Goal: Transaction & Acquisition: Download file/media

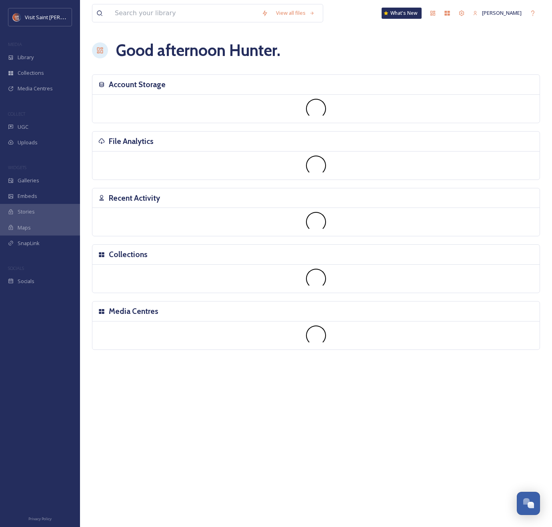
scroll to position [1362, 0]
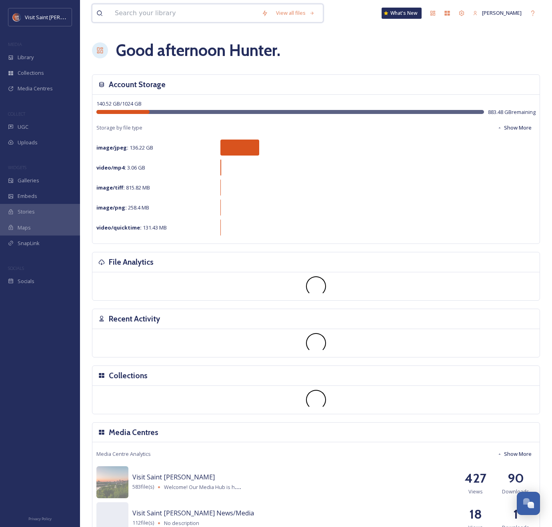
click at [146, 12] on input at bounding box center [184, 13] width 147 height 18
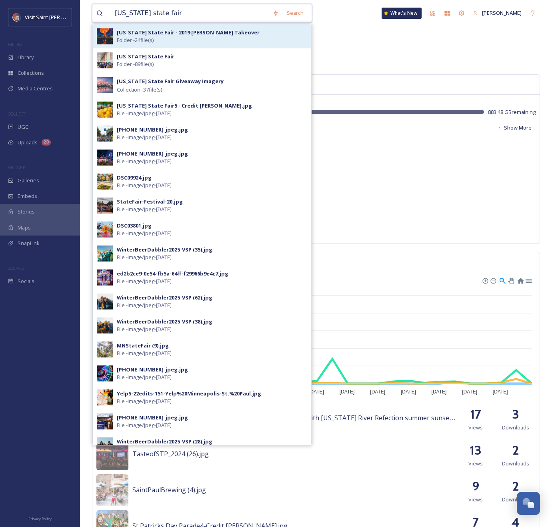
type input "[US_STATE] state fair"
click at [154, 42] on span "Folder - 24 file(s)" at bounding box center [135, 40] width 37 height 8
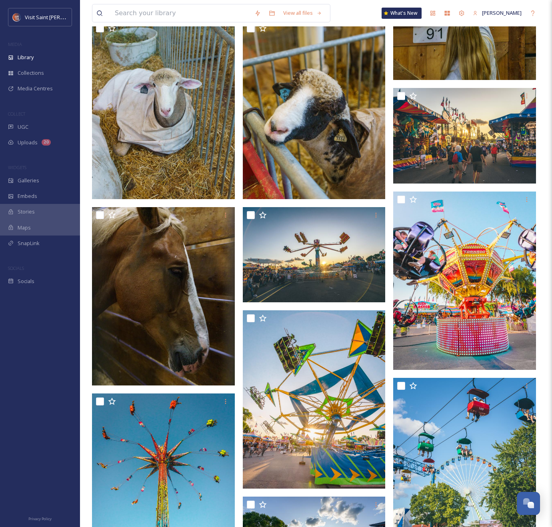
scroll to position [308, 0]
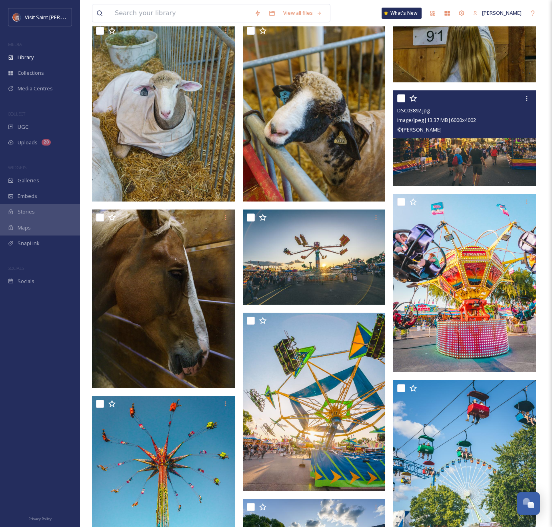
click at [447, 163] on img at bounding box center [464, 137] width 143 height 95
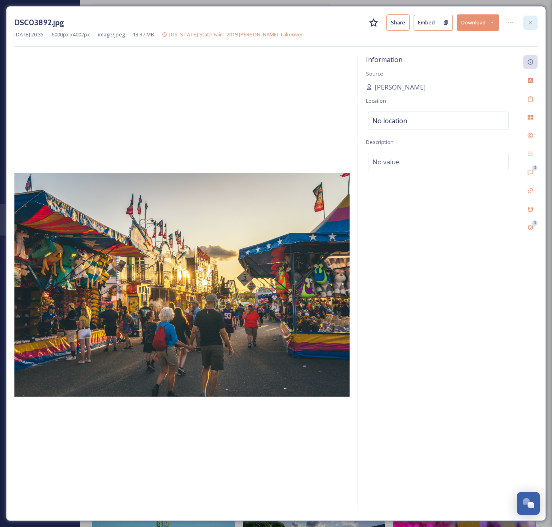
click at [529, 20] on icon at bounding box center [530, 23] width 6 height 6
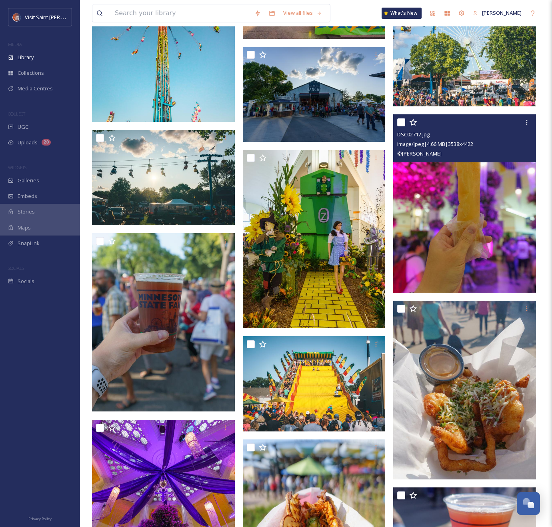
scroll to position [927, 0]
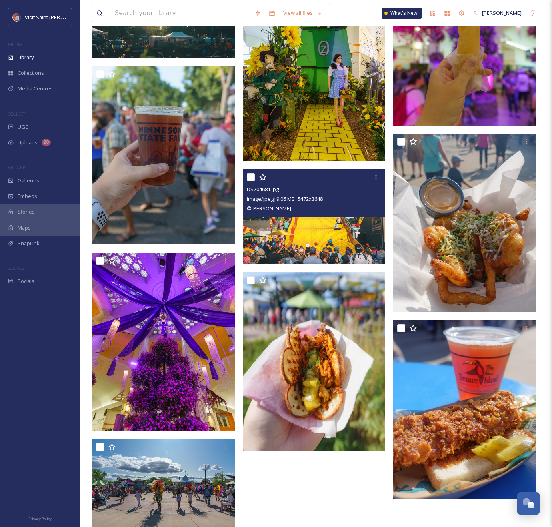
click at [329, 245] on img at bounding box center [314, 216] width 143 height 95
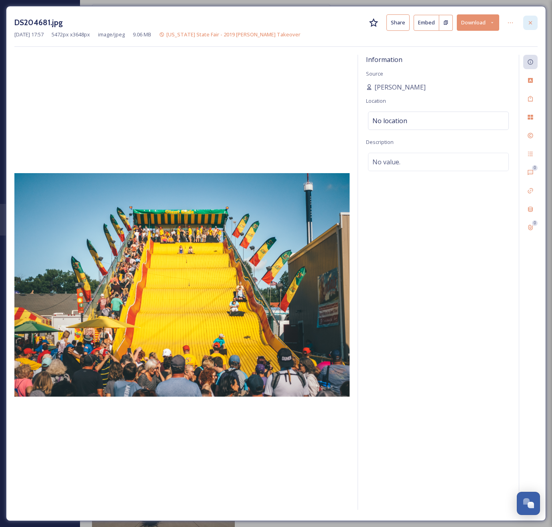
click at [527, 18] on div at bounding box center [530, 23] width 14 height 14
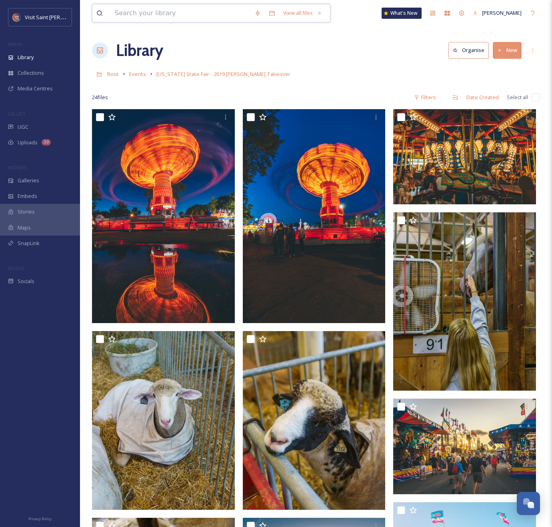
click at [185, 14] on input at bounding box center [181, 13] width 140 height 18
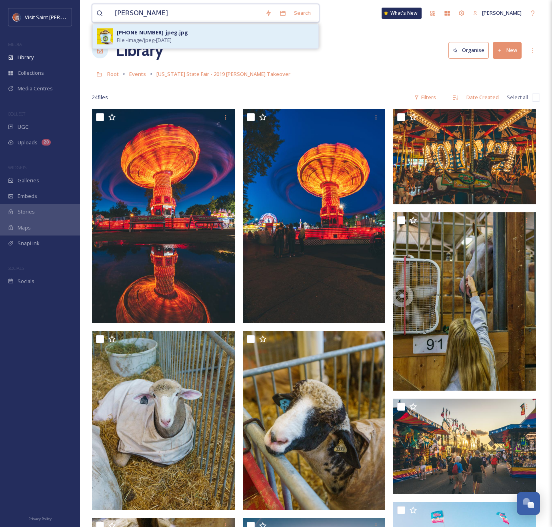
type input "[PERSON_NAME]"
click at [172, 40] on span "File - image/jpeg - [DATE]" at bounding box center [144, 40] width 55 height 8
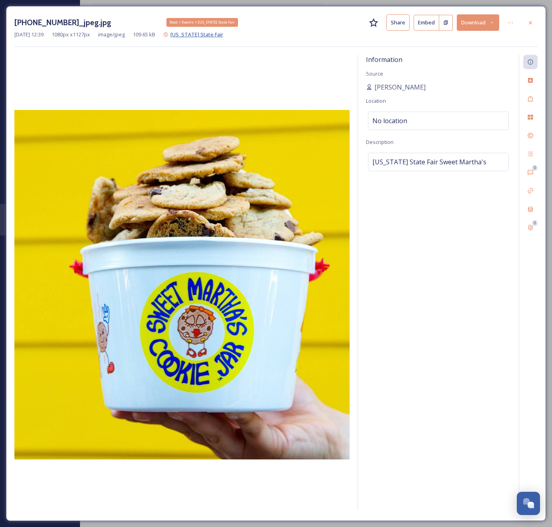
click at [196, 35] on span "[US_STATE] State Fair" at bounding box center [196, 34] width 53 height 7
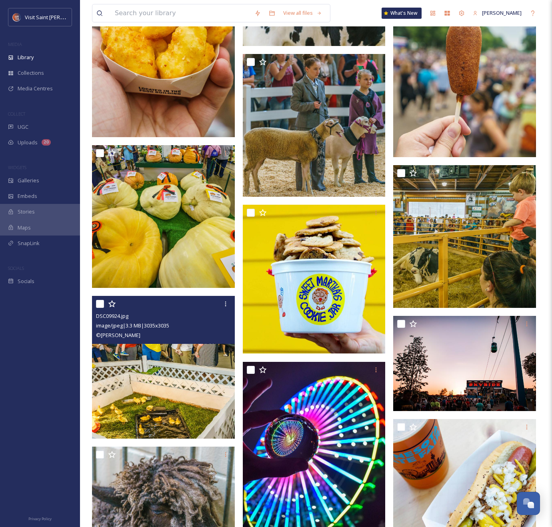
scroll to position [1736, 0]
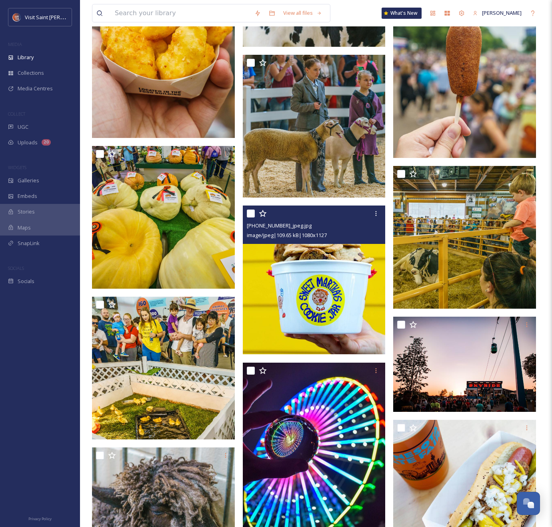
click at [287, 299] on img at bounding box center [314, 279] width 143 height 149
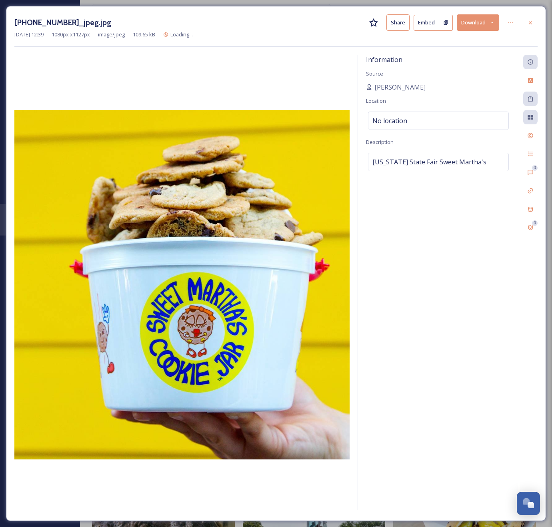
click at [487, 19] on button "Download" at bounding box center [478, 22] width 42 height 16
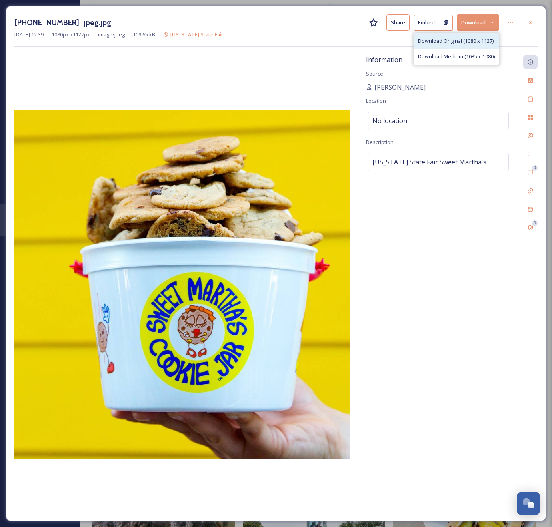
click at [478, 45] on span "Download Original (1080 x 1127)" at bounding box center [456, 41] width 76 height 8
